Goal: Download file/media

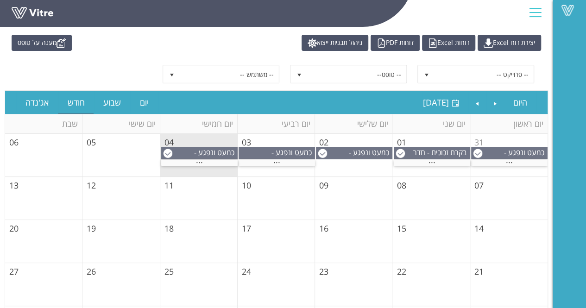
scroll to position [46, 0]
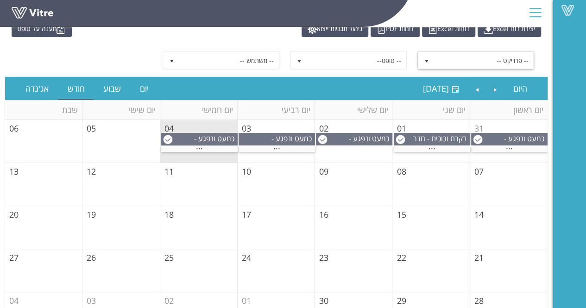
click at [499, 61] on span "-- פרוייקט --" at bounding box center [483, 60] width 99 height 17
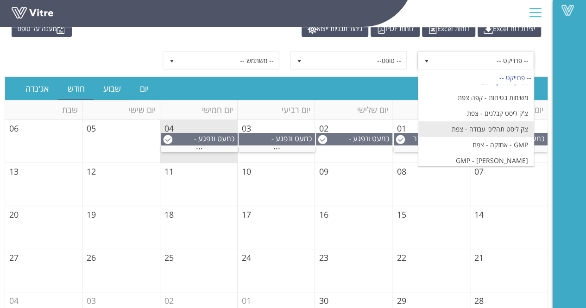
scroll to position [880, 0]
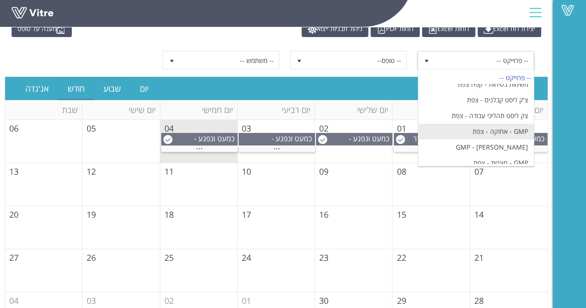
click at [515, 124] on li "GMP - אחזקה - צפת" at bounding box center [475, 132] width 115 height 16
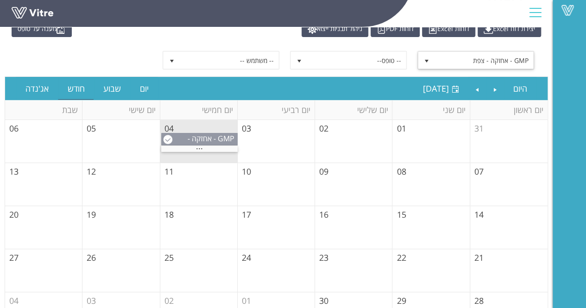
click at [202, 140] on span "GMP - אחזקה - צפת" at bounding box center [213, 143] width 50 height 20
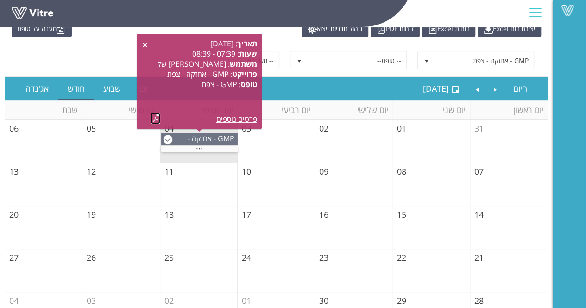
click at [152, 116] on link at bounding box center [155, 119] width 10 height 12
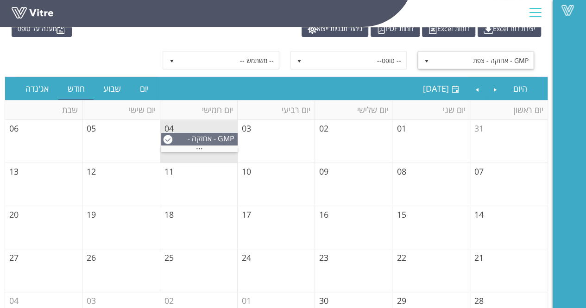
click at [464, 55] on span "GMP - אחזקה - צפת" at bounding box center [483, 60] width 99 height 17
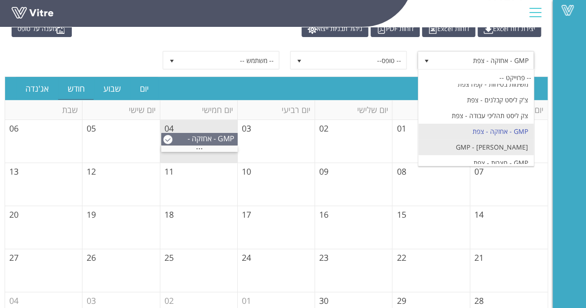
click at [501, 139] on li "GMP - [PERSON_NAME]" at bounding box center [475, 147] width 115 height 16
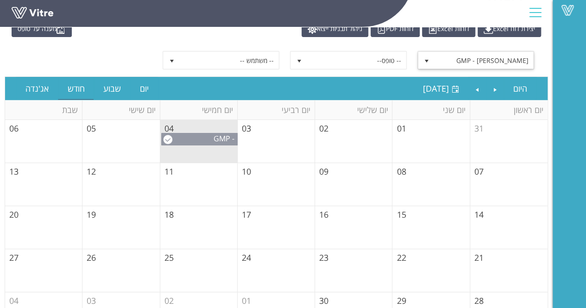
click at [197, 138] on span "GMP - [PERSON_NAME]" at bounding box center [205, 143] width 57 height 20
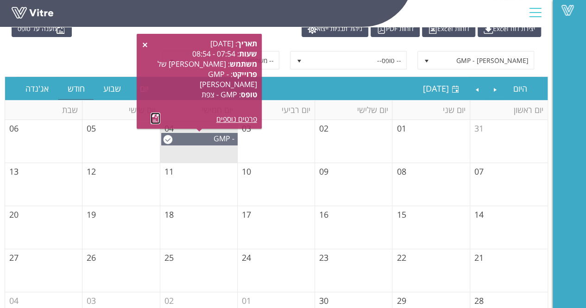
click at [154, 118] on link at bounding box center [155, 119] width 10 height 12
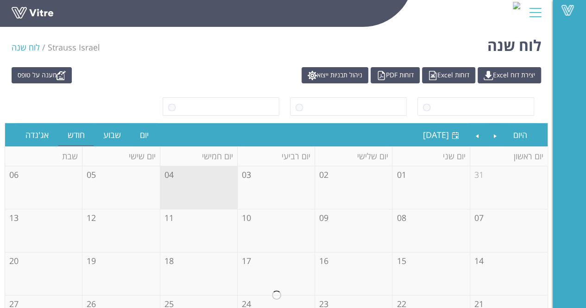
drag, startPoint x: 571, startPoint y: 97, endPoint x: 564, endPoint y: 106, distance: 11.9
click at [570, 98] on div "Vitre" at bounding box center [568, 154] width 33 height 308
click at [485, 100] on span at bounding box center [483, 106] width 99 height 17
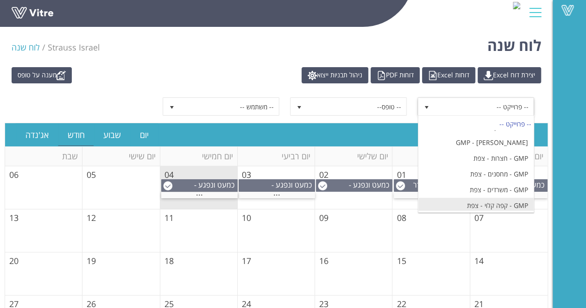
scroll to position [884, 0]
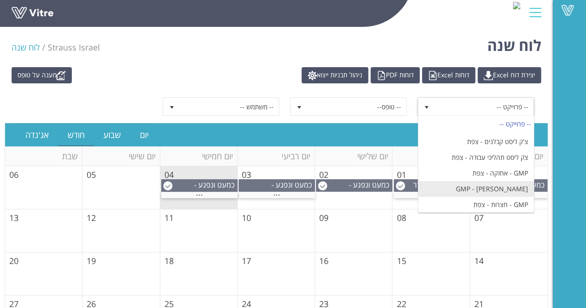
click at [510, 181] on li "GMP - [PERSON_NAME]" at bounding box center [475, 189] width 115 height 16
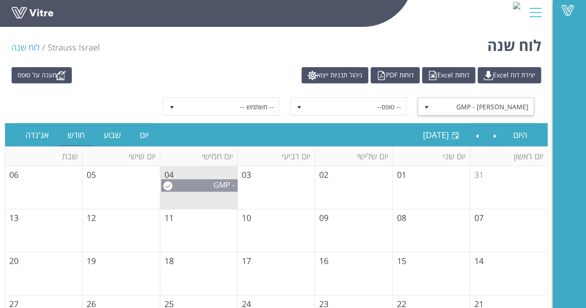
click at [225, 182] on span "GMP - [PERSON_NAME]" at bounding box center [205, 190] width 57 height 20
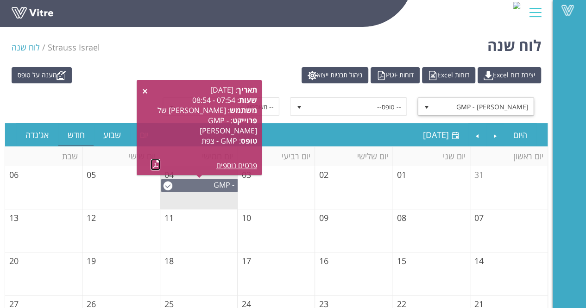
click at [156, 162] on link at bounding box center [155, 165] width 10 height 12
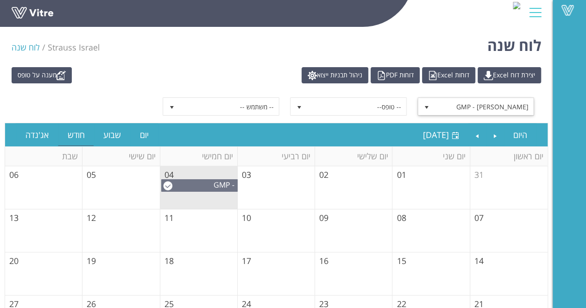
click at [438, 104] on span "GMP - [PERSON_NAME]" at bounding box center [483, 106] width 99 height 17
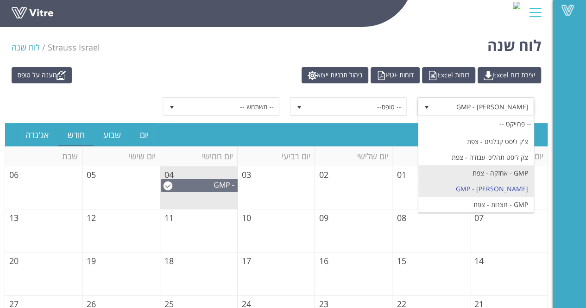
click at [513, 165] on li "GMP - אחזקה - צפת" at bounding box center [475, 173] width 115 height 16
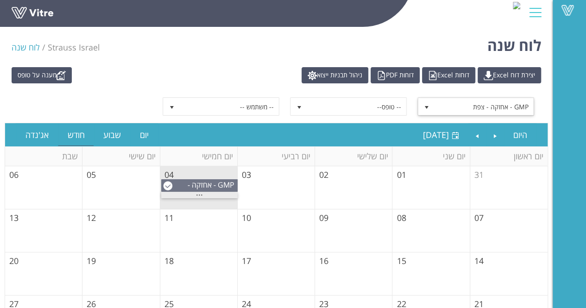
click at [213, 192] on div "..." at bounding box center [199, 195] width 76 height 6
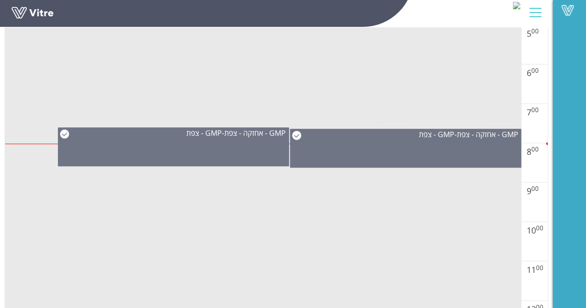
scroll to position [370, 0]
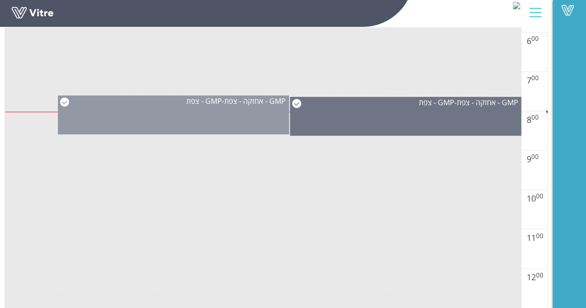
click at [256, 107] on div "GMP - אחזקה - צפת - GMP - צפת" at bounding box center [174, 114] width 232 height 39
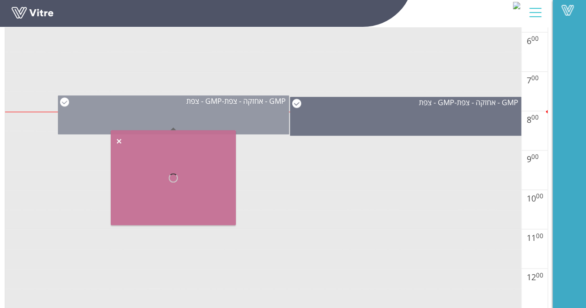
click at [256, 107] on div "GMP - אחזקה - צפת - GMP - צפת" at bounding box center [174, 114] width 232 height 39
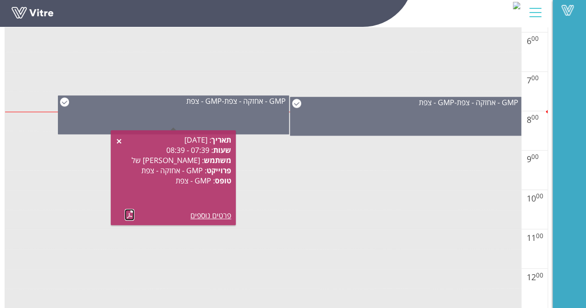
click at [130, 215] on link at bounding box center [130, 215] width 10 height 12
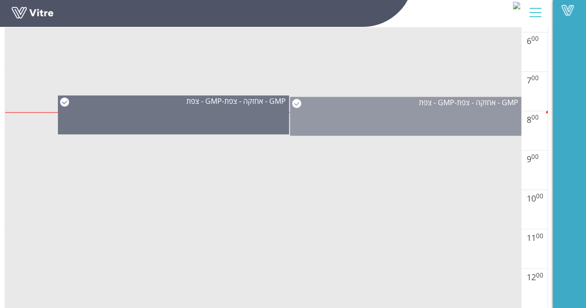
click at [386, 105] on div "GMP - אחזקה - צפת - GMP - צפת" at bounding box center [405, 102] width 231 height 10
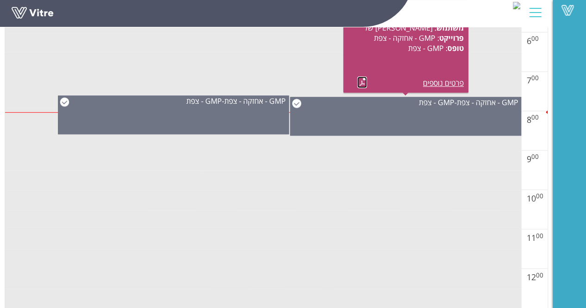
click at [360, 76] on link at bounding box center [362, 82] width 10 height 12
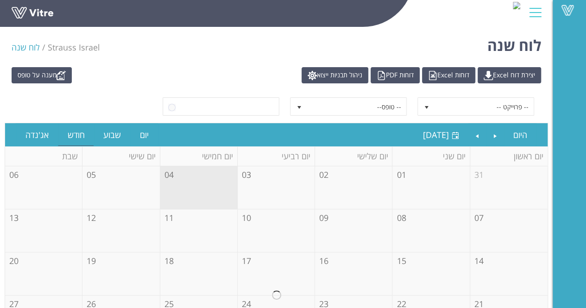
drag, startPoint x: 209, startPoint y: 59, endPoint x: 278, endPoint y: 117, distance: 89.7
click at [209, 60] on div "לוח שנה Strauss Israel לוח שנה" at bounding box center [276, 42] width 552 height 39
click at [505, 108] on span "-- פרוייקט --" at bounding box center [483, 106] width 99 height 17
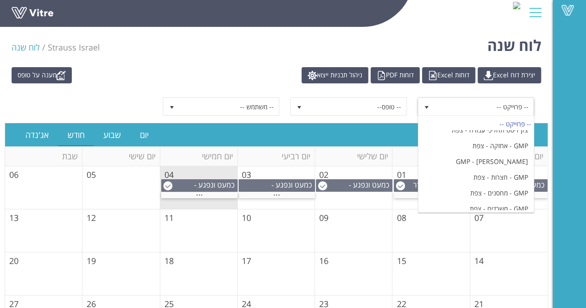
scroll to position [926, 0]
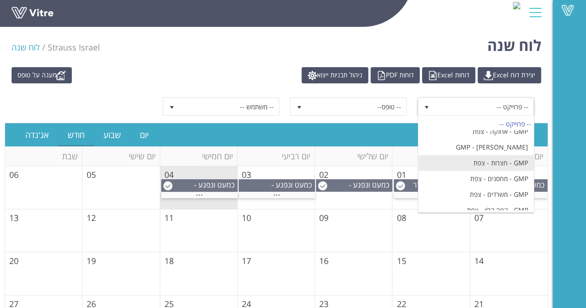
click at [508, 155] on li "GMP - חצרות - צפת" at bounding box center [475, 163] width 115 height 16
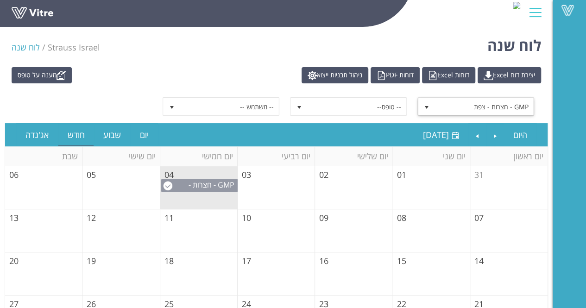
click at [208, 176] on td "04" at bounding box center [198, 187] width 77 height 43
click at [209, 187] on span "GMP - חצרות - צפת" at bounding box center [212, 190] width 49 height 20
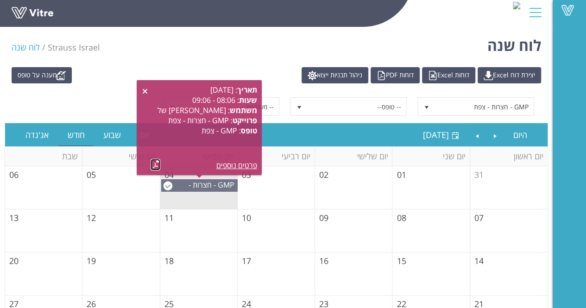
click at [155, 163] on link at bounding box center [155, 165] width 10 height 12
click at [501, 106] on span "GMP - חצרות - צפת" at bounding box center [483, 106] width 99 height 17
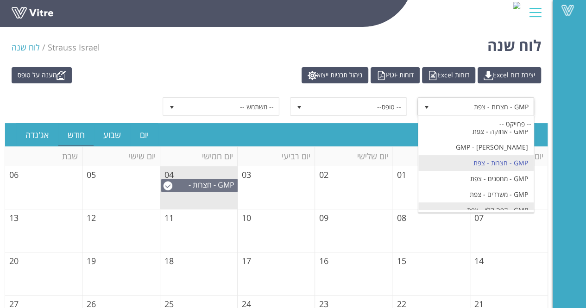
click at [508, 202] on li "GMP - קפה קלוי - צפת" at bounding box center [475, 210] width 115 height 16
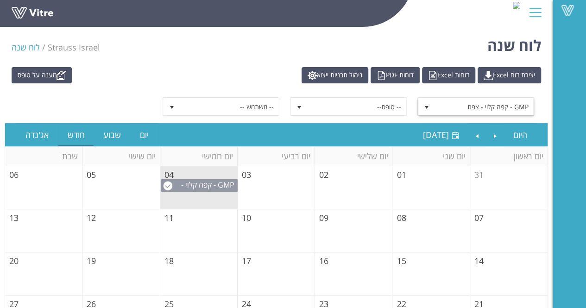
click at [203, 186] on span "GMP - קפה קלוי - צפת" at bounding box center [209, 190] width 56 height 20
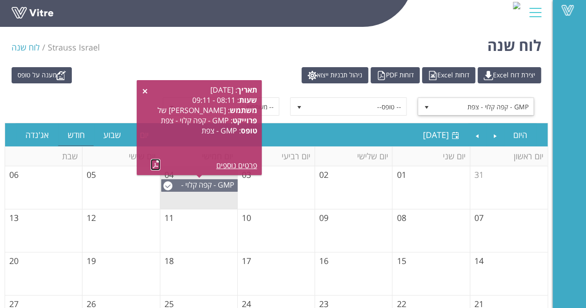
click at [153, 164] on link at bounding box center [155, 165] width 10 height 12
click at [494, 109] on span "GMP - קפה קלוי - צפת" at bounding box center [483, 106] width 99 height 17
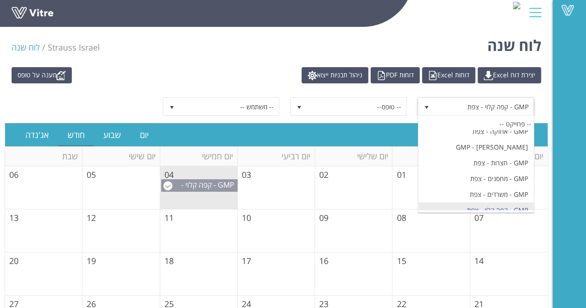
click at [200, 180] on span "GMP - קפה קלוי - צפת" at bounding box center [209, 190] width 56 height 20
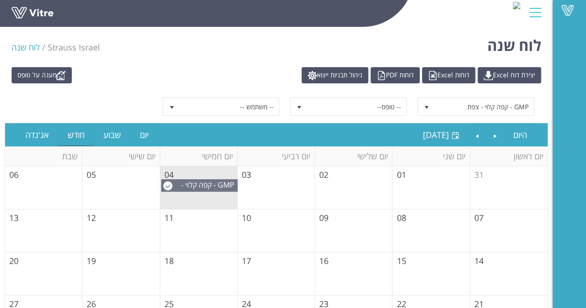
drag, startPoint x: 137, startPoint y: 29, endPoint x: 211, endPoint y: 23, distance: 73.9
click at [137, 27] on div "Vitre" at bounding box center [276, 13] width 552 height 27
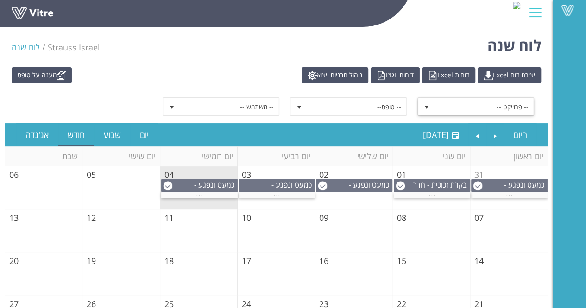
click at [503, 107] on span "-- פרוייקט --" at bounding box center [483, 106] width 99 height 17
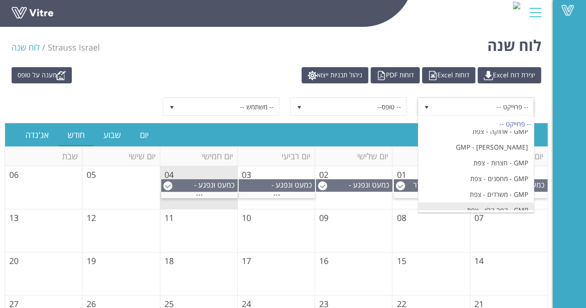
scroll to position [931, 0]
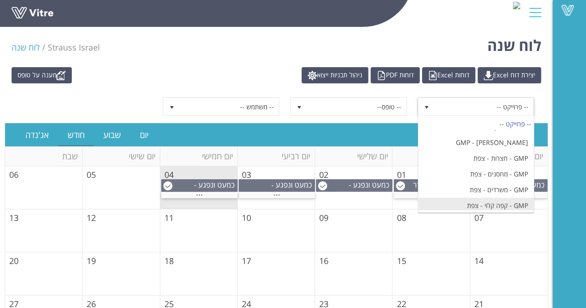
click at [512, 198] on li "GMP - קפה קלוי - צפת" at bounding box center [475, 206] width 115 height 16
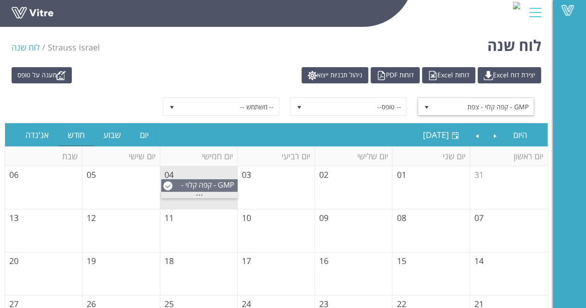
click at [206, 193] on div "..." at bounding box center [199, 195] width 76 height 6
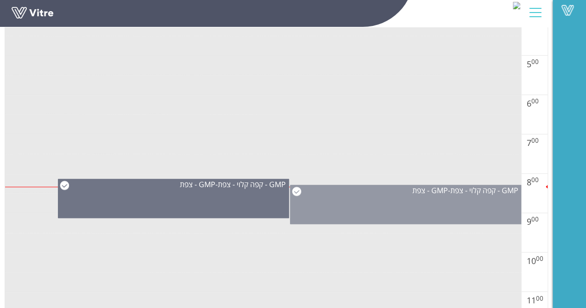
scroll to position [324, 0]
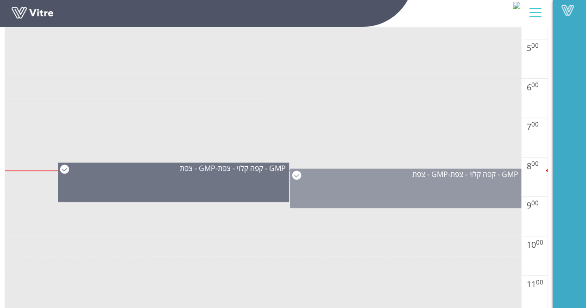
click at [413, 181] on div "GMP - קפה קלוי - צפת - GMP - [GEOGRAPHIC_DATA]" at bounding box center [406, 188] width 232 height 39
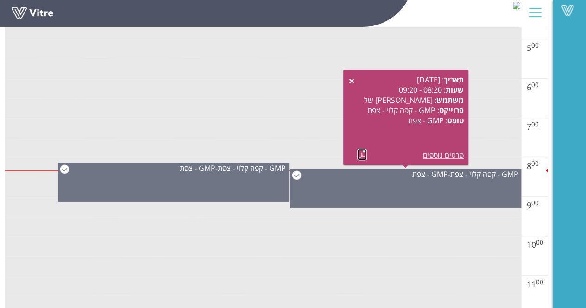
click at [360, 151] on link at bounding box center [362, 155] width 10 height 12
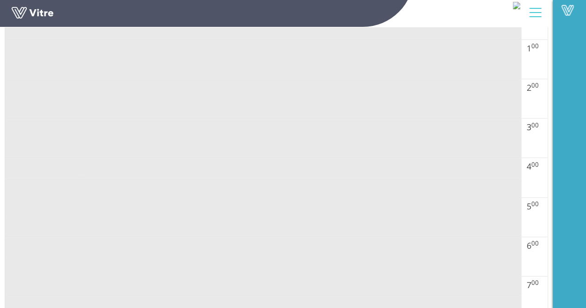
scroll to position [0, 0]
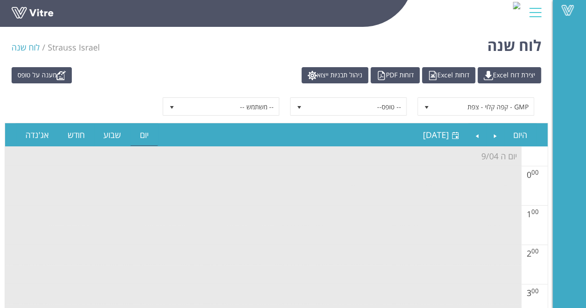
drag, startPoint x: 466, startPoint y: 92, endPoint x: 470, endPoint y: 100, distance: 9.1
click at [467, 94] on div "GMP - קפה קלוי - צפת 3995 -- טופס-- -- משתמש --" at bounding box center [276, 106] width 543 height 32
click at [474, 106] on span "GMP - קפה קלוי - צפת" at bounding box center [483, 106] width 99 height 17
click at [519, 101] on span "GMP - קפה קלוי - צפת" at bounding box center [483, 106] width 99 height 17
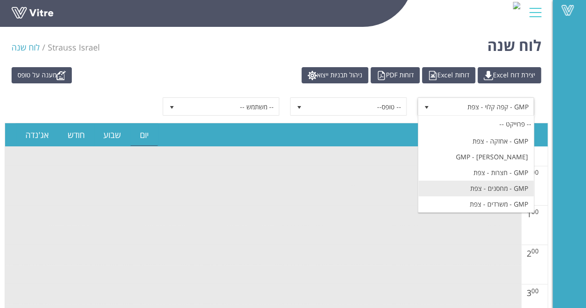
scroll to position [931, 0]
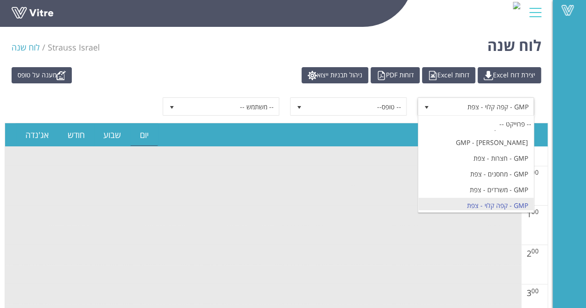
click at [440, 229] on td at bounding box center [263, 235] width 516 height 20
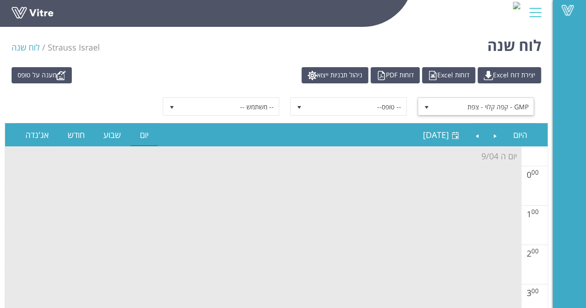
click at [488, 109] on span "GMP - קפה קלוי - צפת" at bounding box center [483, 106] width 99 height 17
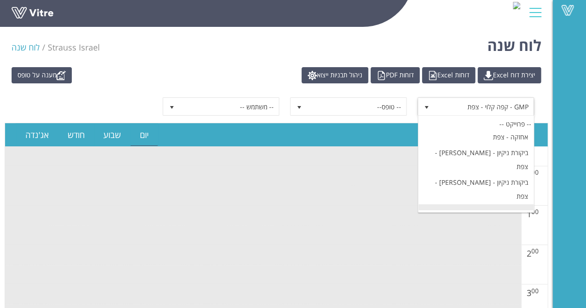
scroll to position [0, 0]
drag, startPoint x: 396, startPoint y: 248, endPoint x: 397, endPoint y: 240, distance: 7.9
click at [396, 245] on td at bounding box center [263, 255] width 516 height 20
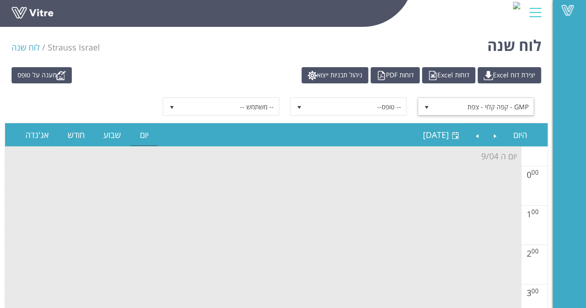
click at [459, 106] on span "GMP - קפה קלוי - צפת" at bounding box center [483, 106] width 99 height 17
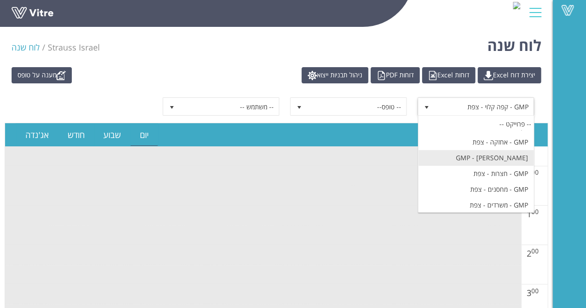
click at [493, 150] on li "GMP - [PERSON_NAME]" at bounding box center [475, 158] width 115 height 16
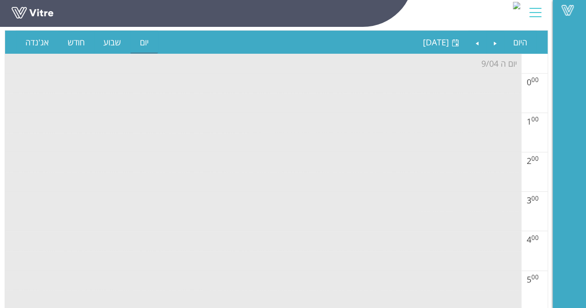
scroll to position [0, 0]
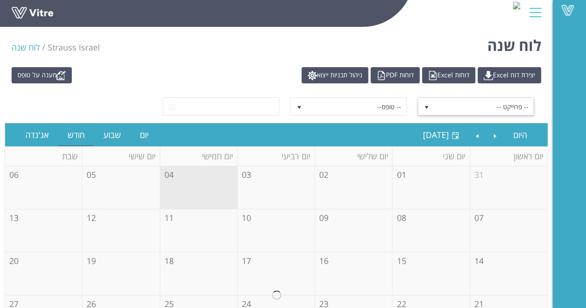
drag, startPoint x: 505, startPoint y: 99, endPoint x: 507, endPoint y: 104, distance: 5.9
click at [505, 101] on span "-- פרוייקט --" at bounding box center [483, 106] width 99 height 17
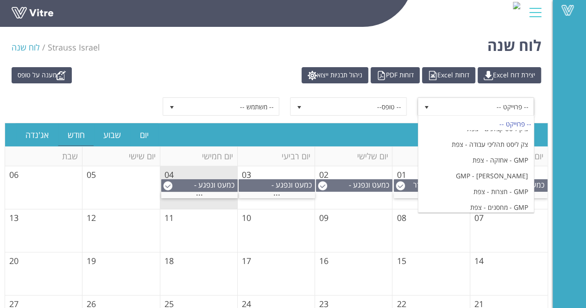
scroll to position [884, 0]
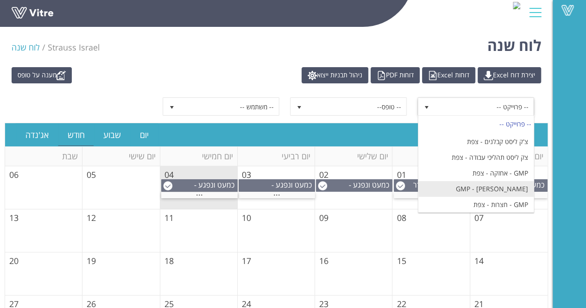
click at [509, 181] on li "GMP - [PERSON_NAME]" at bounding box center [475, 189] width 115 height 16
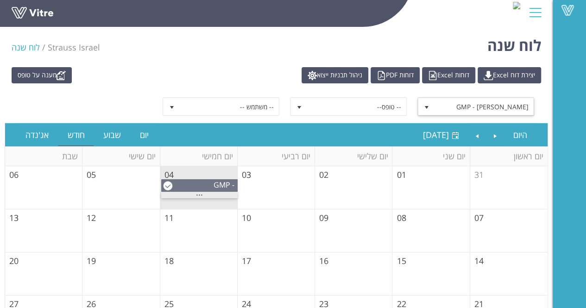
click at [203, 192] on div "31 01 02 03 04 05 06 07 08 09 10 11 12 13 14 15 16 17 18 19 20 21 22 23 24 25 2…" at bounding box center [276, 295] width 542 height 258
click at [204, 194] on div "..." at bounding box center [199, 195] width 76 height 6
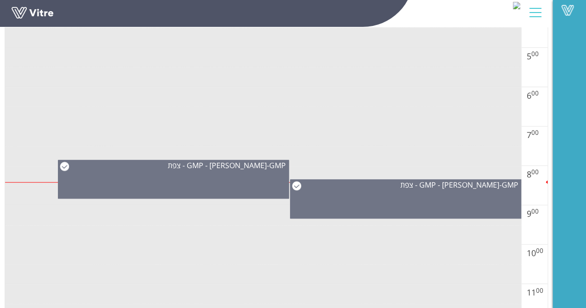
scroll to position [370, 0]
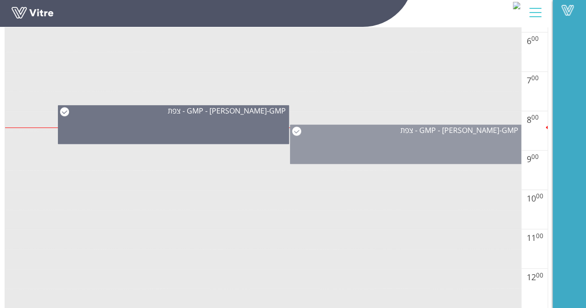
click at [472, 146] on div "GMP - אריזה - צפת - GMP - [GEOGRAPHIC_DATA]" at bounding box center [406, 144] width 232 height 39
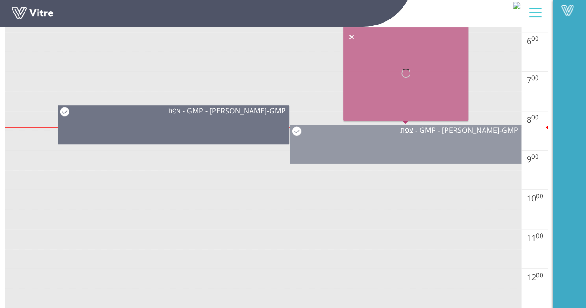
click at [472, 145] on div "GMP - אריזה - צפת - GMP - [GEOGRAPHIC_DATA]" at bounding box center [406, 144] width 232 height 39
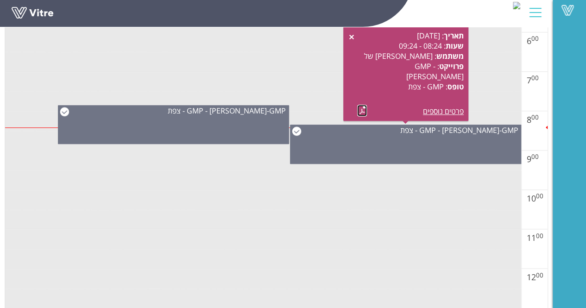
click at [362, 112] on link at bounding box center [362, 111] width 10 height 12
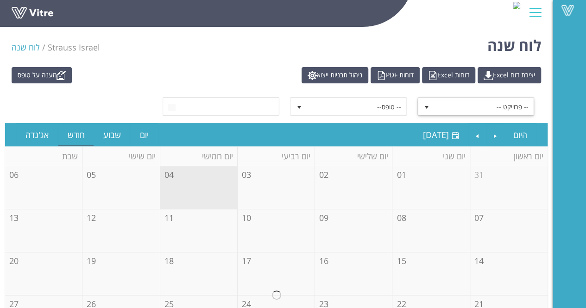
click at [485, 111] on span "-- פרוייקט --" at bounding box center [483, 106] width 99 height 17
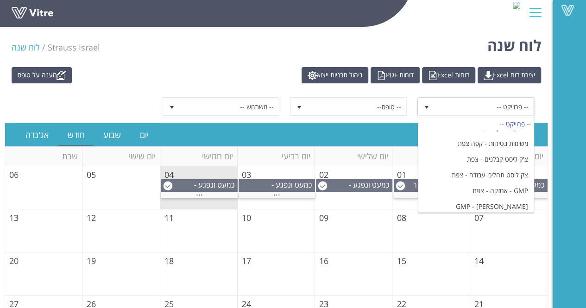
scroll to position [880, 0]
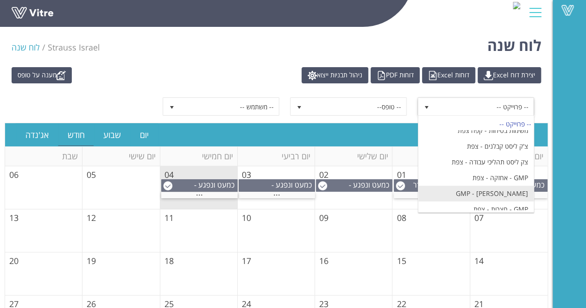
click at [521, 186] on li "GMP - [PERSON_NAME]" at bounding box center [475, 194] width 115 height 16
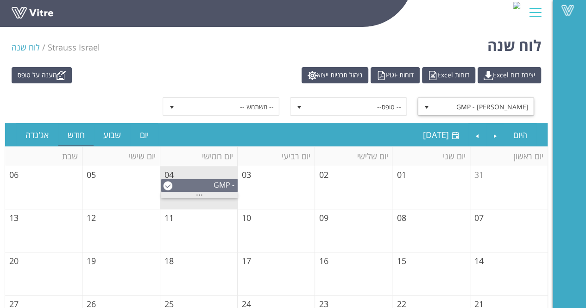
click at [198, 192] on span "..." at bounding box center [199, 193] width 7 height 10
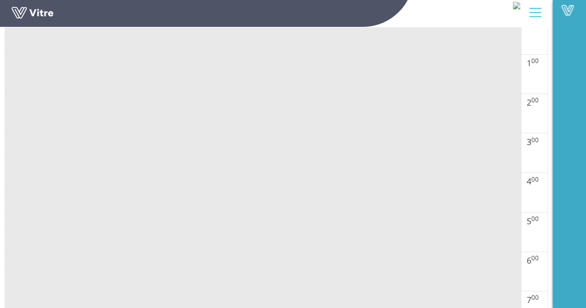
scroll to position [232, 0]
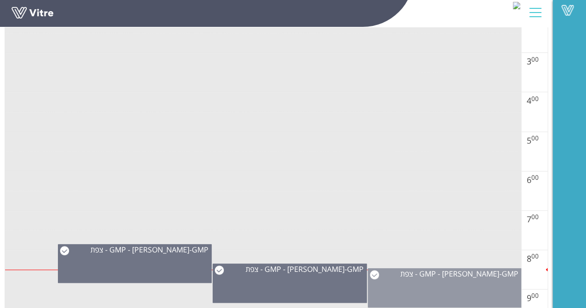
click at [434, 279] on div "GMP - אריזה - צפת - GMP - [GEOGRAPHIC_DATA]" at bounding box center [445, 287] width 154 height 39
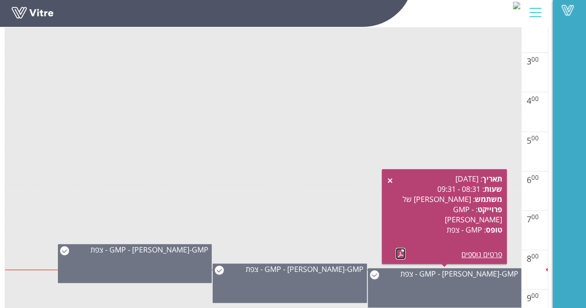
click at [400, 252] on link at bounding box center [400, 254] width 10 height 12
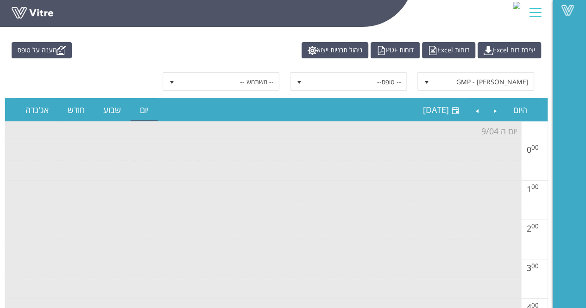
scroll to position [0, 0]
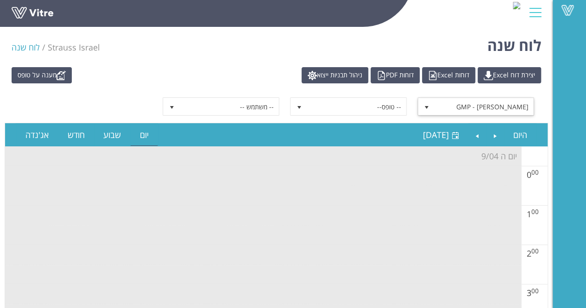
drag, startPoint x: 497, startPoint y: 102, endPoint x: 504, endPoint y: 113, distance: 12.9
click at [497, 104] on span "GMP - [PERSON_NAME]" at bounding box center [483, 106] width 99 height 17
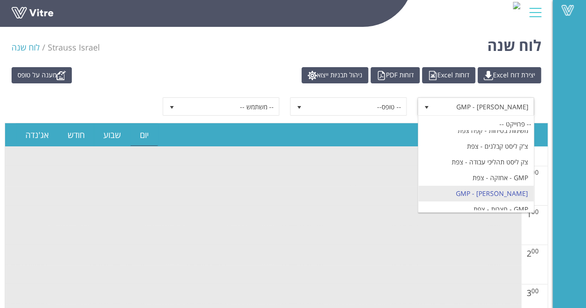
click at [511, 217] on li "GMP - מחסנים - צפת" at bounding box center [475, 225] width 115 height 16
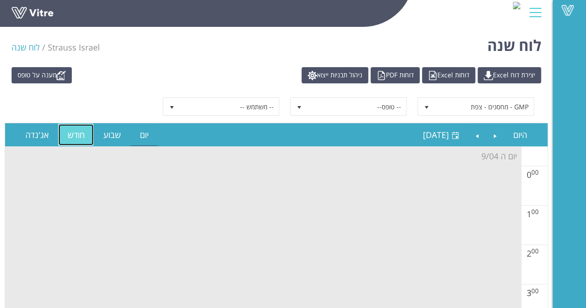
drag, startPoint x: 73, startPoint y: 134, endPoint x: 82, endPoint y: 138, distance: 9.5
click at [73, 134] on link "חודש" at bounding box center [76, 134] width 36 height 21
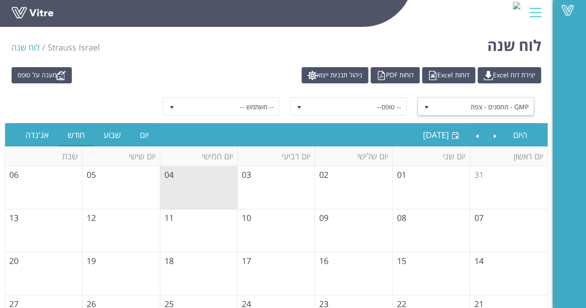
click at [482, 104] on span "GMP - מחסנים - צפת" at bounding box center [483, 106] width 99 height 17
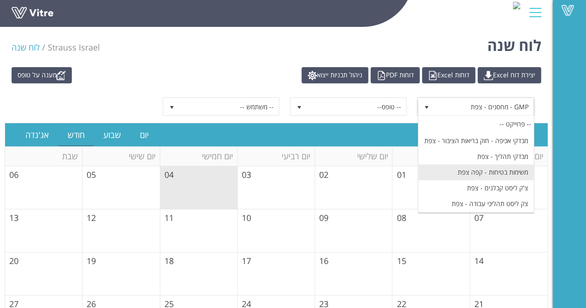
scroll to position [931, 0]
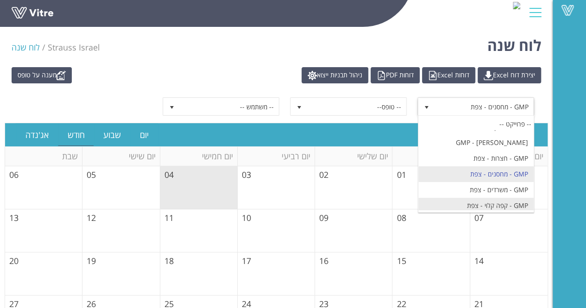
click at [503, 198] on li "GMP - קפה קלוי - צפת" at bounding box center [475, 206] width 115 height 16
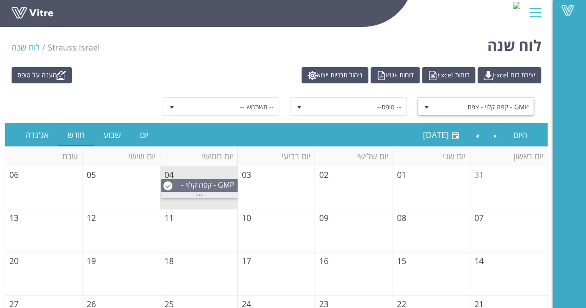
click at [220, 192] on div "..." at bounding box center [199, 195] width 76 height 6
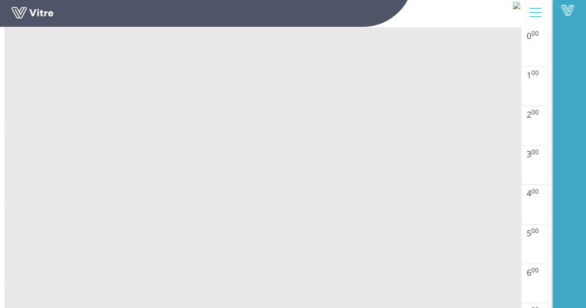
scroll to position [0, 0]
